Goal: Information Seeking & Learning: Learn about a topic

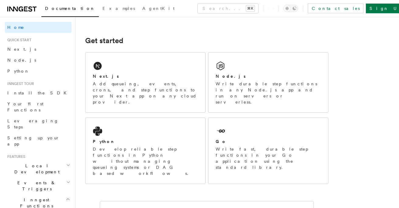
scroll to position [79, 0]
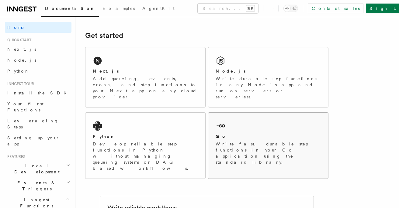
click at [232, 133] on div "Go" at bounding box center [268, 136] width 105 height 6
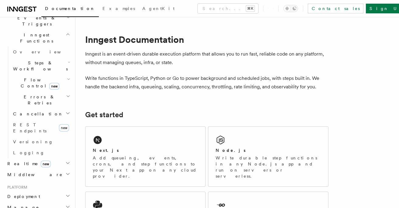
scroll to position [166, 0]
click at [52, 169] on h2 "Middleware" at bounding box center [38, 174] width 67 height 11
click at [43, 194] on span "Creating middleware" at bounding box center [39, 199] width 52 height 11
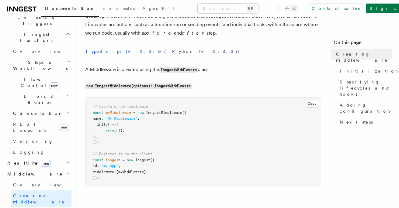
scroll to position [48, 0]
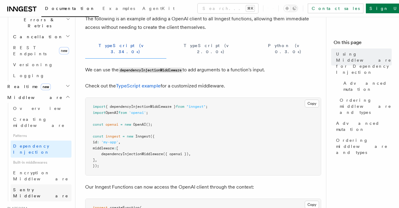
scroll to position [247, 0]
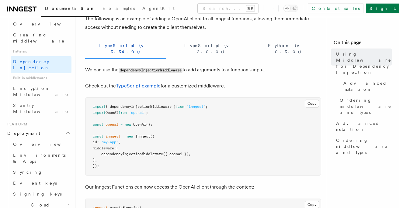
scroll to position [333, 0]
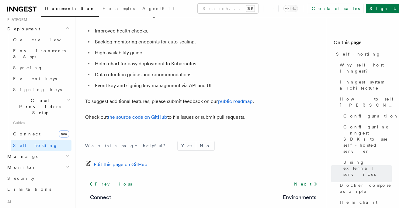
scroll to position [2387, 0]
click at [42, 151] on h2 "Manage" at bounding box center [38, 156] width 67 height 11
click at [28, 187] on span "Function Replay" at bounding box center [28, 192] width 31 height 11
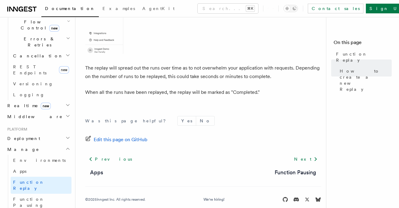
scroll to position [218, 0]
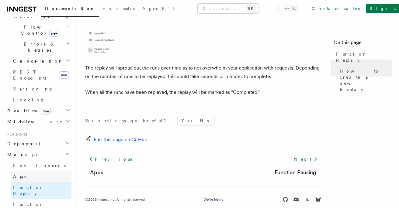
click at [27, 171] on link "Apps" at bounding box center [41, 176] width 61 height 11
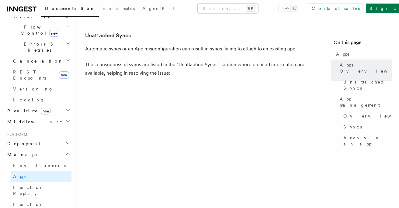
scroll to position [306, 0]
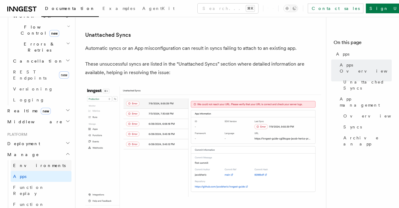
click at [29, 163] on span "Environments" at bounding box center [39, 165] width 53 height 5
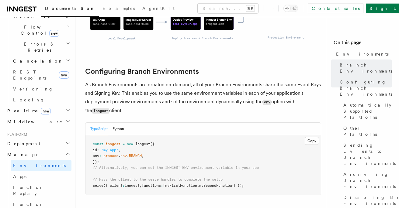
scroll to position [552, 0]
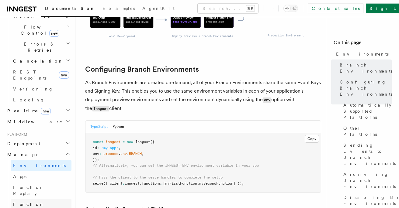
click at [38, 199] on link "Function Pausing" at bounding box center [41, 207] width 61 height 17
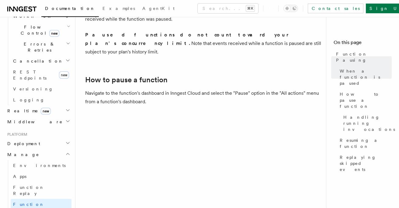
scroll to position [231, 0]
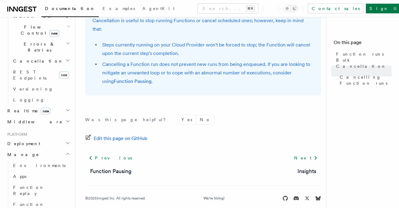
scroll to position [776, 0]
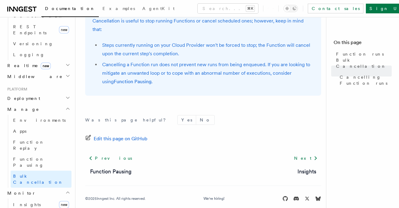
scroll to position [278, 0]
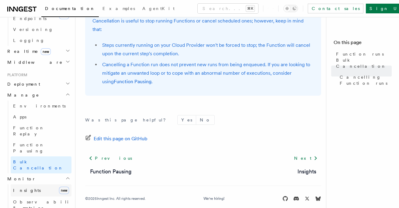
click at [15, 185] on link "Insights new" at bounding box center [41, 191] width 61 height 12
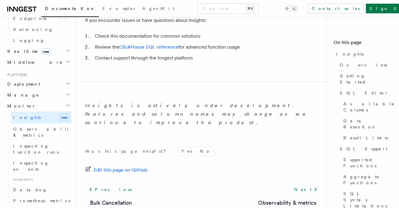
scroll to position [2185, 0]
click at [34, 127] on span "Observability & metrics" at bounding box center [44, 132] width 63 height 11
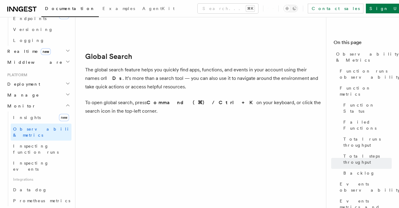
scroll to position [2066, 0]
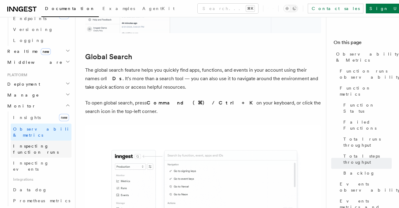
click at [40, 144] on span "Inspecting function runs" at bounding box center [36, 149] width 46 height 11
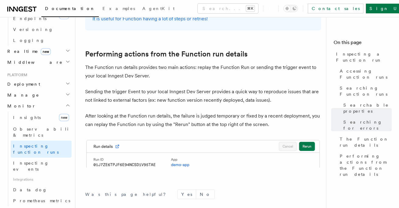
scroll to position [1511, 0]
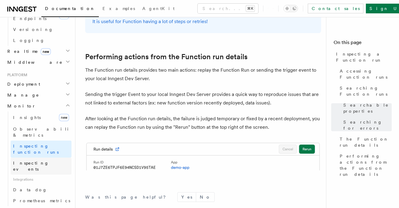
click at [29, 161] on span "Inspecting events" at bounding box center [31, 166] width 36 height 11
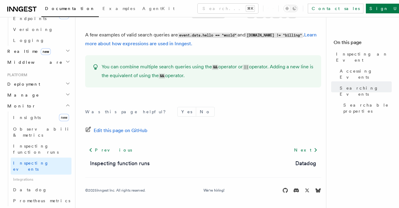
scroll to position [588, 0]
click at [45, 199] on span "Prometheus metrics" at bounding box center [41, 201] width 57 height 5
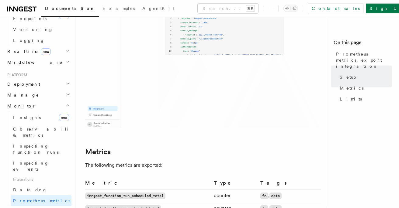
scroll to position [227, 0]
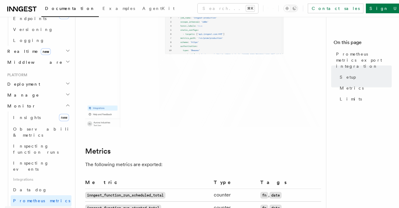
click at [23, 208] on span "Security" at bounding box center [20, 211] width 27 height 5
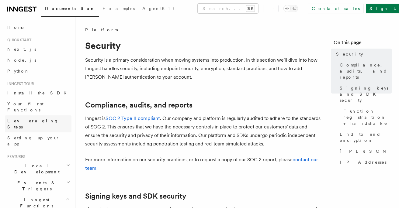
click at [23, 119] on span "Leveraging Steps" at bounding box center [32, 124] width 51 height 11
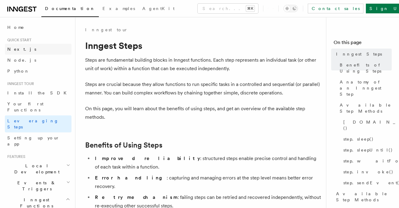
click at [17, 50] on span "Next.js" at bounding box center [21, 49] width 29 height 5
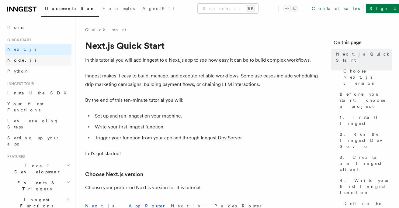
click at [19, 60] on span "Node.js" at bounding box center [21, 60] width 29 height 5
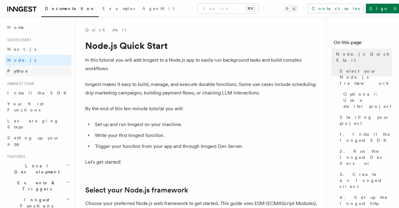
click at [19, 72] on span "Python" at bounding box center [18, 71] width 22 height 5
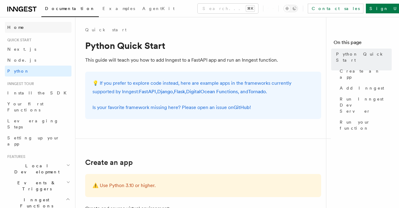
click at [9, 26] on span "Home" at bounding box center [15, 27] width 17 height 6
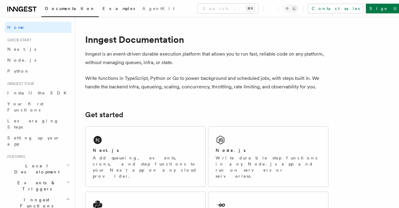
click at [102, 8] on span "Examples" at bounding box center [118, 8] width 33 height 5
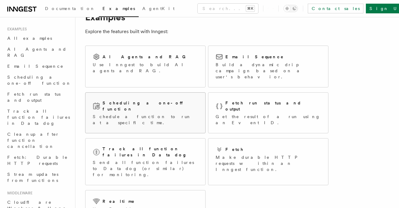
scroll to position [16, 0]
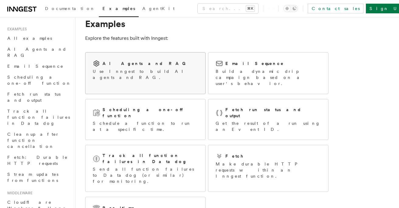
click at [151, 70] on p "Use Inngest to build AI agents and RAG." at bounding box center [145, 74] width 105 height 12
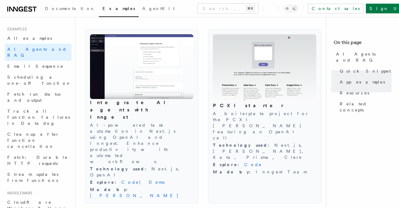
scroll to position [663, 0]
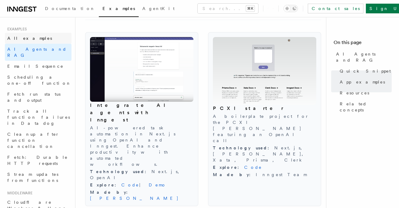
click at [13, 37] on span "All examples" at bounding box center [29, 38] width 45 height 5
